Goal: Information Seeking & Learning: Learn about a topic

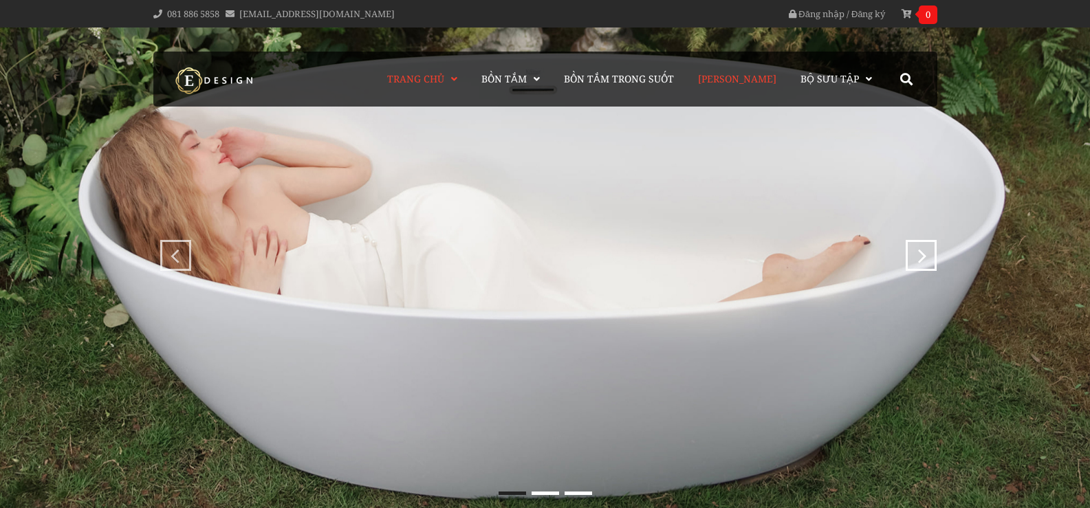
click at [753, 77] on span "[PERSON_NAME]" at bounding box center [737, 78] width 78 height 13
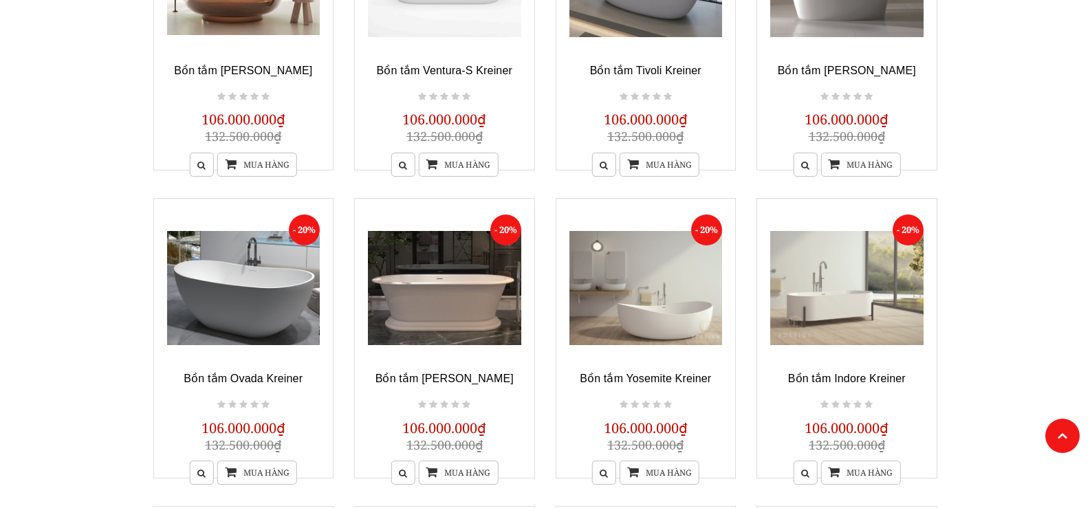
scroll to position [412, 0]
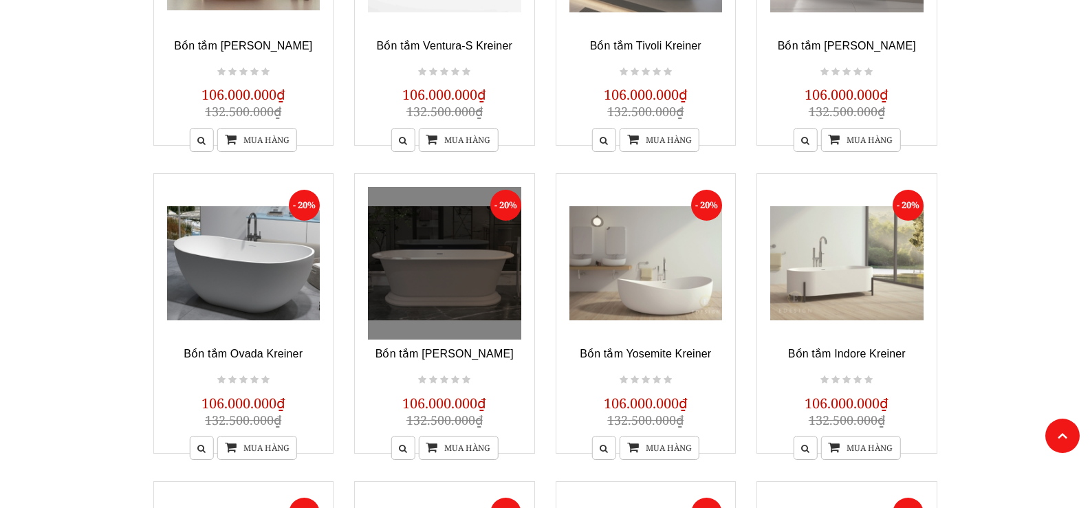
click at [456, 266] on link at bounding box center [444, 263] width 153 height 153
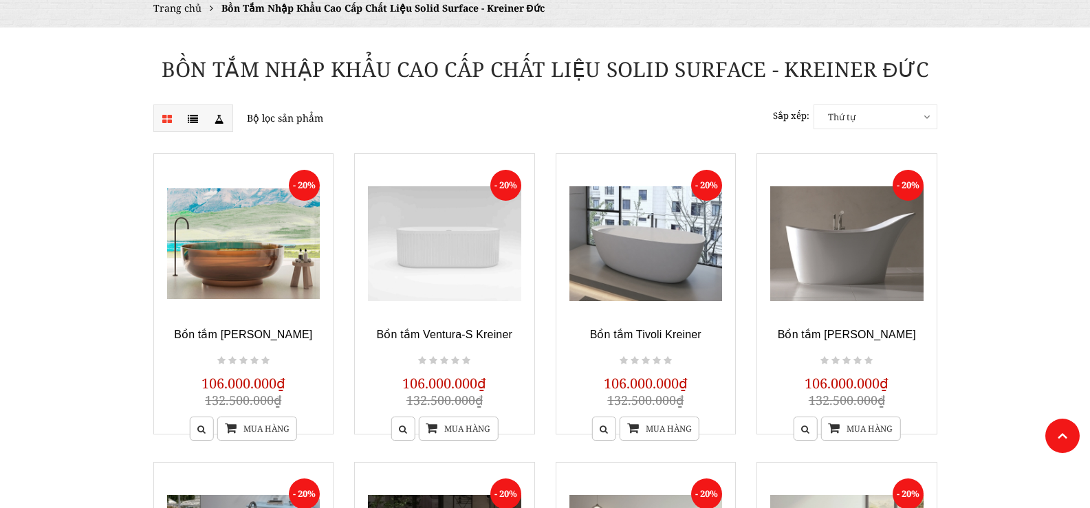
scroll to position [0, 0]
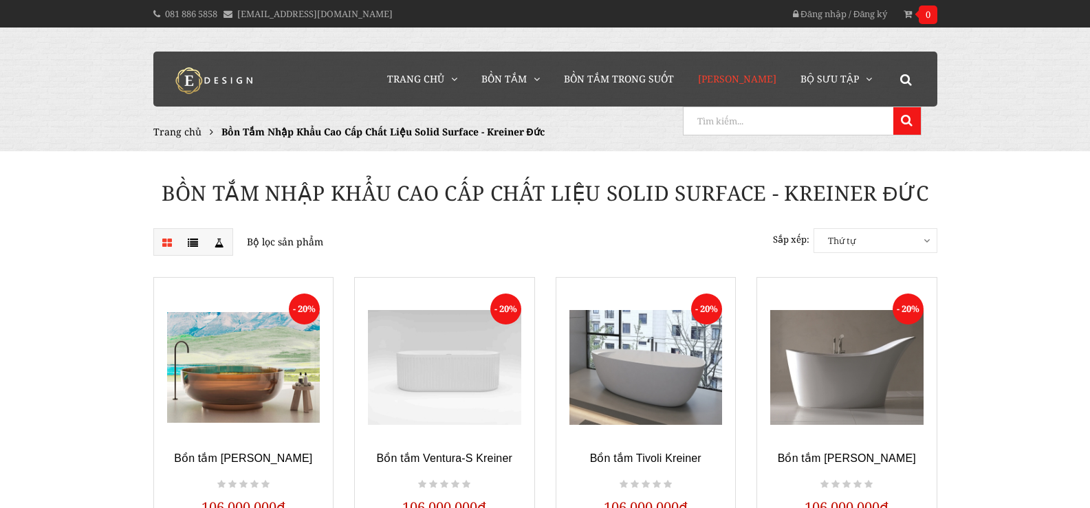
click at [873, 120] on input "search" at bounding box center [786, 120] width 206 height 27
type input "a"
type input "ả"
type input "aurora"
click at [893, 107] on button at bounding box center [906, 120] width 27 height 27
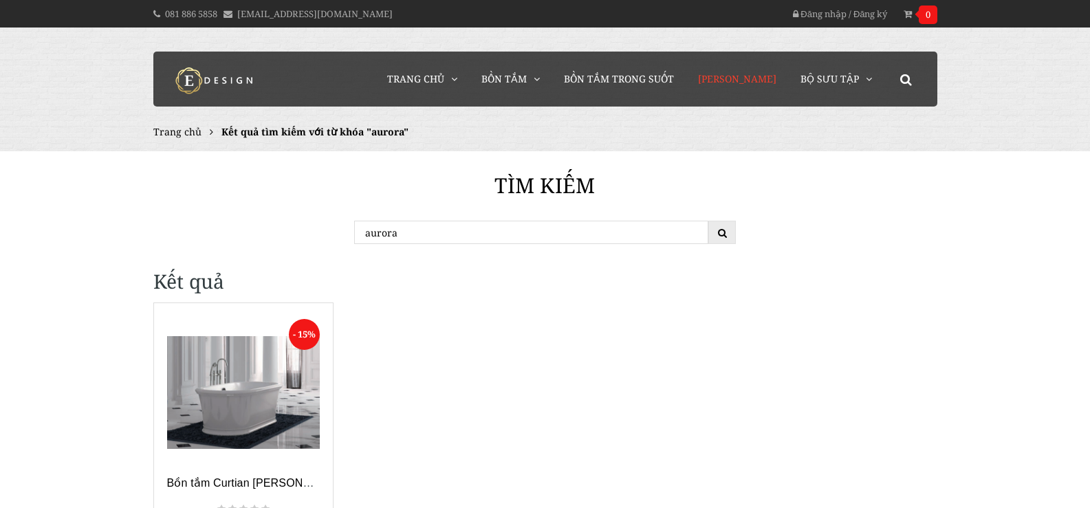
click at [769, 78] on span "[PERSON_NAME]" at bounding box center [737, 78] width 78 height 13
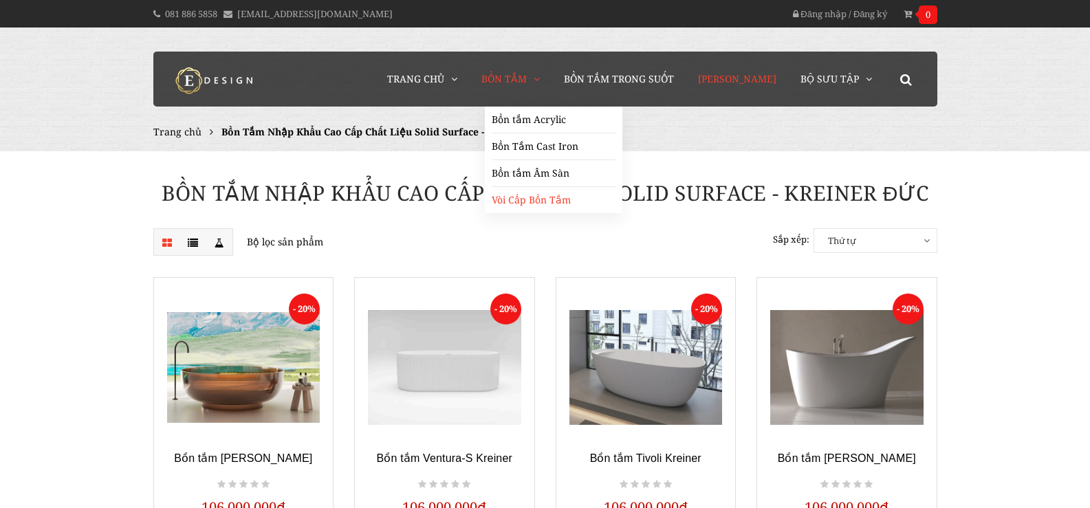
click at [529, 203] on link "Vòi Cấp Bồn Tắm" at bounding box center [554, 200] width 124 height 26
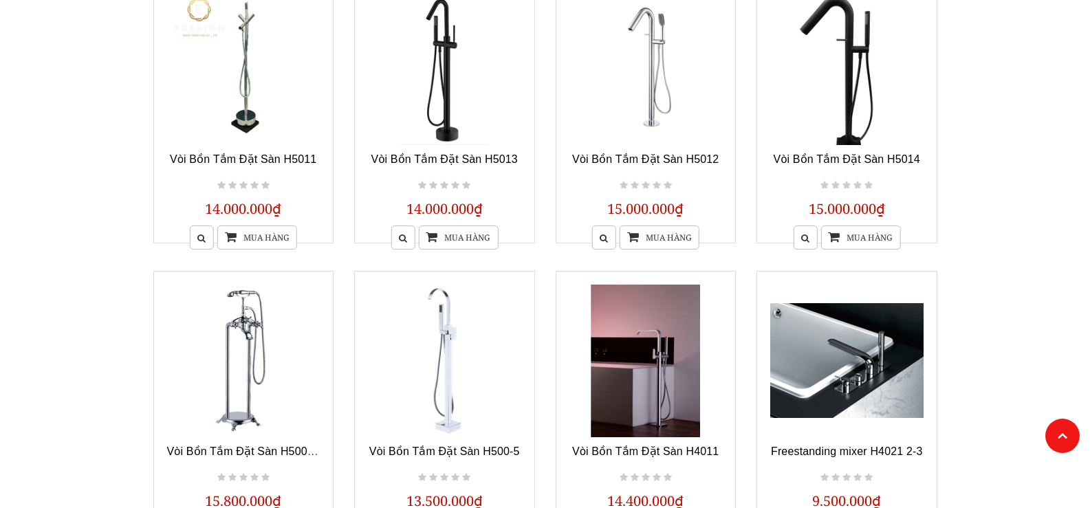
scroll to position [962, 0]
